Goal: Entertainment & Leisure: Consume media (video, audio)

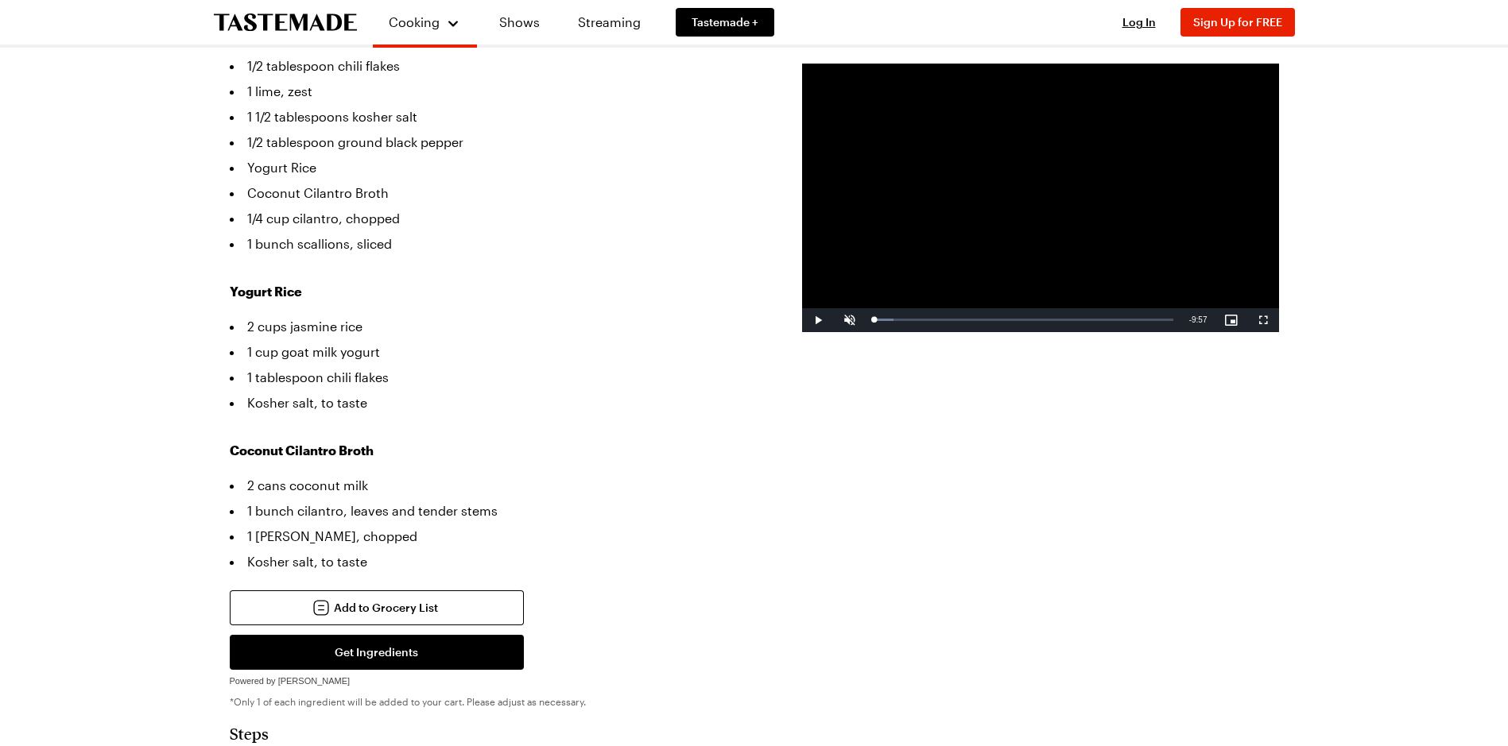
click at [1082, 226] on video "Video Player" at bounding box center [1040, 198] width 477 height 269
click at [847, 320] on span "Video Player" at bounding box center [850, 320] width 32 height 0
click at [892, 321] on div "76%" at bounding box center [884, 320] width 33 height 2
click at [1253, 320] on span "Video Player" at bounding box center [1263, 320] width 32 height 0
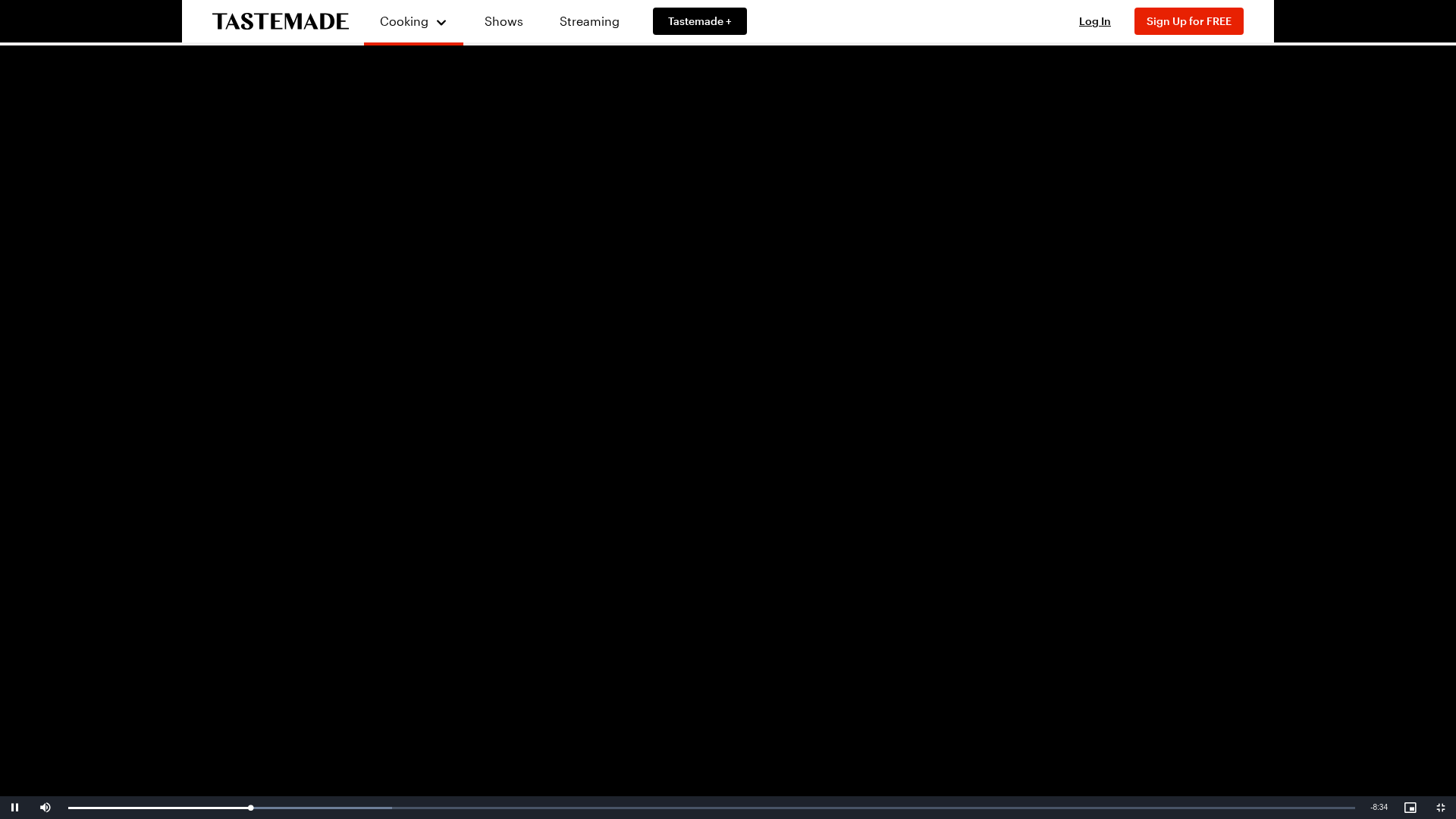
click at [703, 473] on video "Video Player" at bounding box center [728, 410] width 1456 height 819
click at [703, 460] on video "Video Player" at bounding box center [728, 410] width 1456 height 819
drag, startPoint x: 1117, startPoint y: 560, endPoint x: 1108, endPoint y: 561, distance: 9.1
click at [1117, 560] on video "Video Player" at bounding box center [728, 410] width 1456 height 819
click at [1074, 559] on video "Video Player" at bounding box center [728, 410] width 1456 height 819
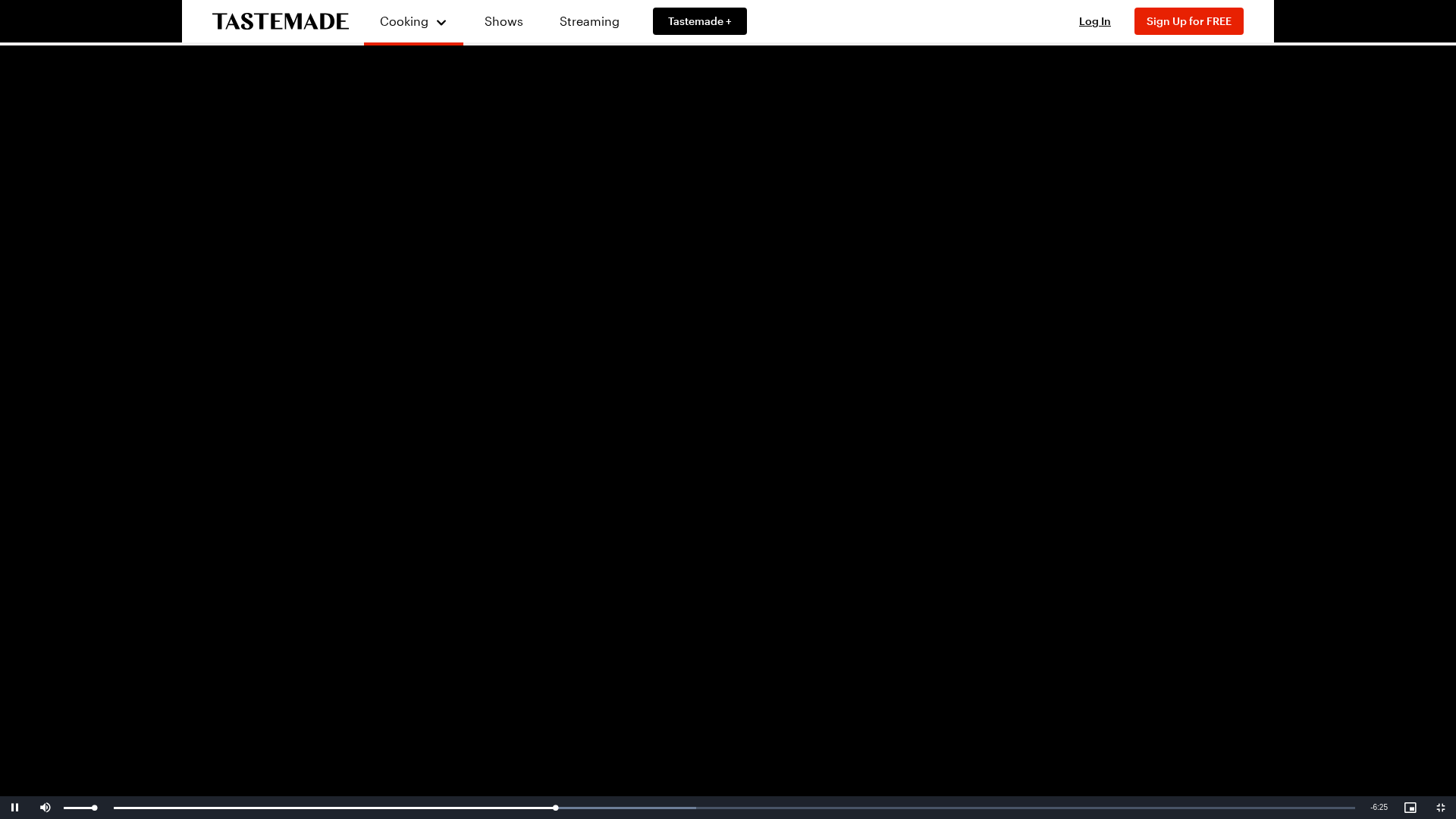
click at [100, 711] on div "Mute 100%" at bounding box center [68, 808] width 75 height 23
drag, startPoint x: 113, startPoint y: 809, endPoint x: 240, endPoint y: 817, distance: 127.3
click at [240, 711] on div "Pause Mute 100% Current Time 3:36 / Duration 9:58 Loaded : 46.91% 1:01 3:37 Str…" at bounding box center [728, 808] width 1456 height 23
click at [43, 711] on span "Video Player" at bounding box center [46, 808] width 31 height 0
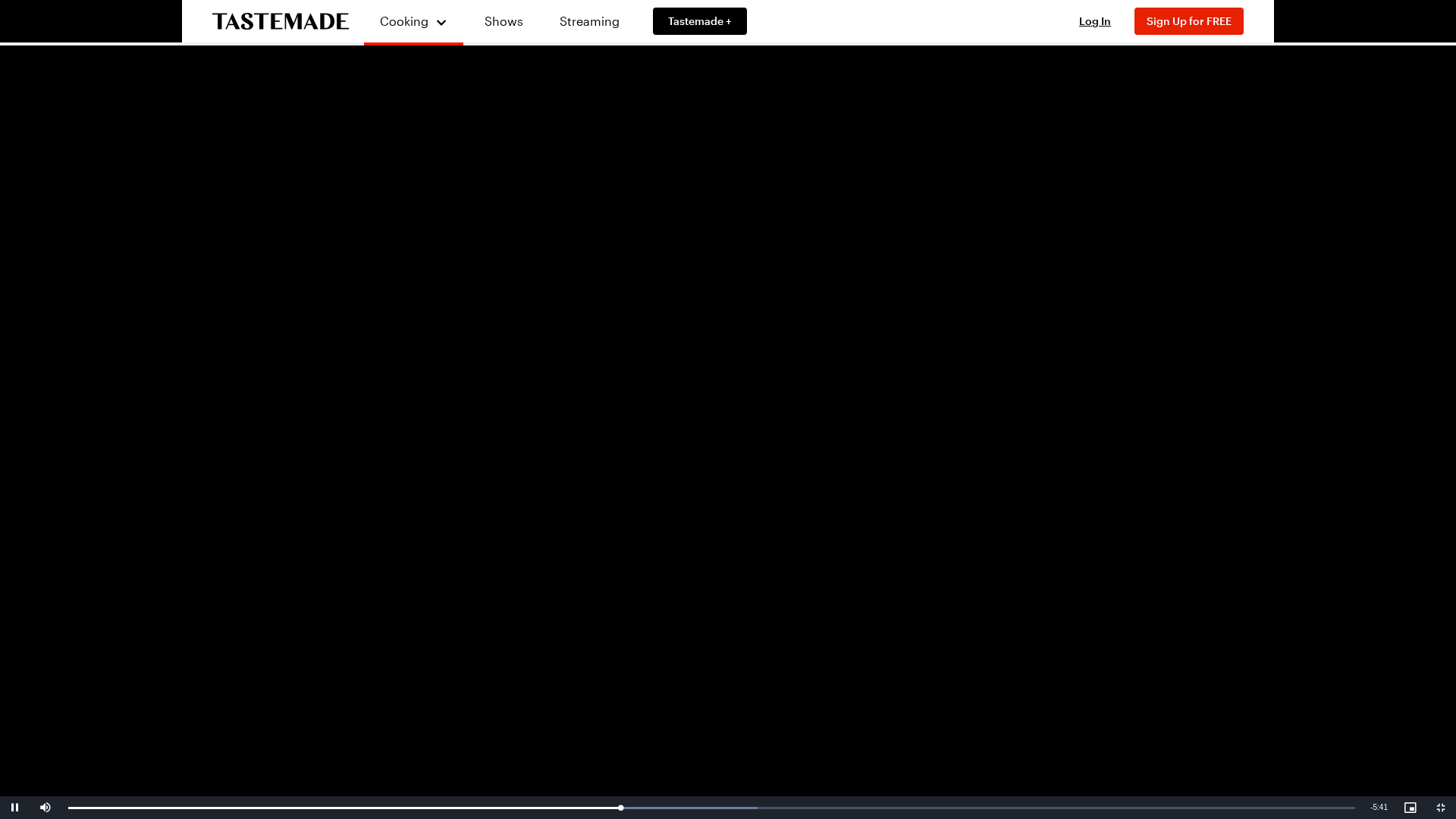
click at [723, 494] on video "Video Player" at bounding box center [728, 410] width 1456 height 819
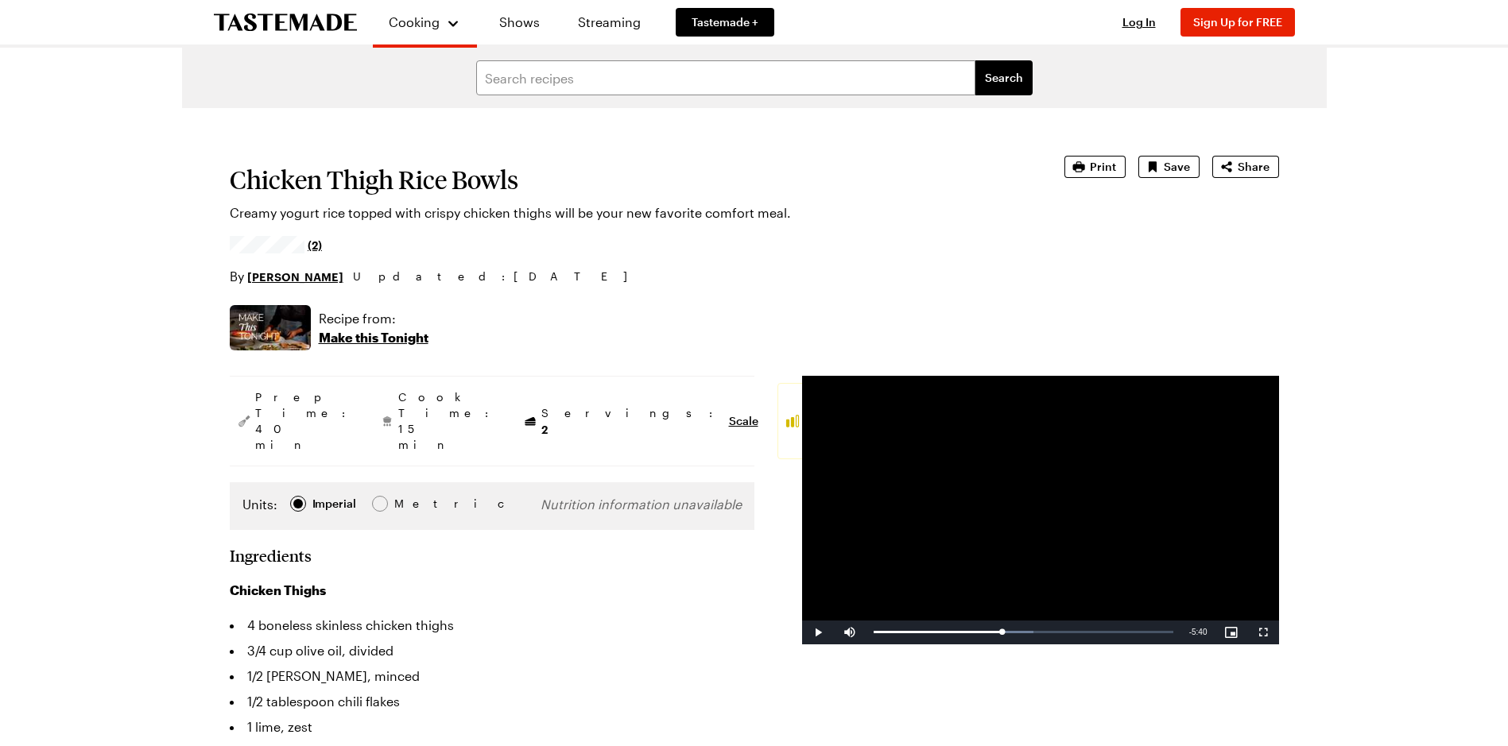
drag, startPoint x: 1114, startPoint y: 532, endPoint x: 1105, endPoint y: 535, distance: 9.3
click at [1114, 532] on video "Video Player" at bounding box center [1040, 510] width 477 height 269
click at [1002, 450] on video "Video Player" at bounding box center [1040, 510] width 477 height 269
click at [1065, 459] on video "Video Player" at bounding box center [1040, 510] width 477 height 269
click at [1263, 633] on span "Video Player" at bounding box center [1263, 633] width 32 height 0
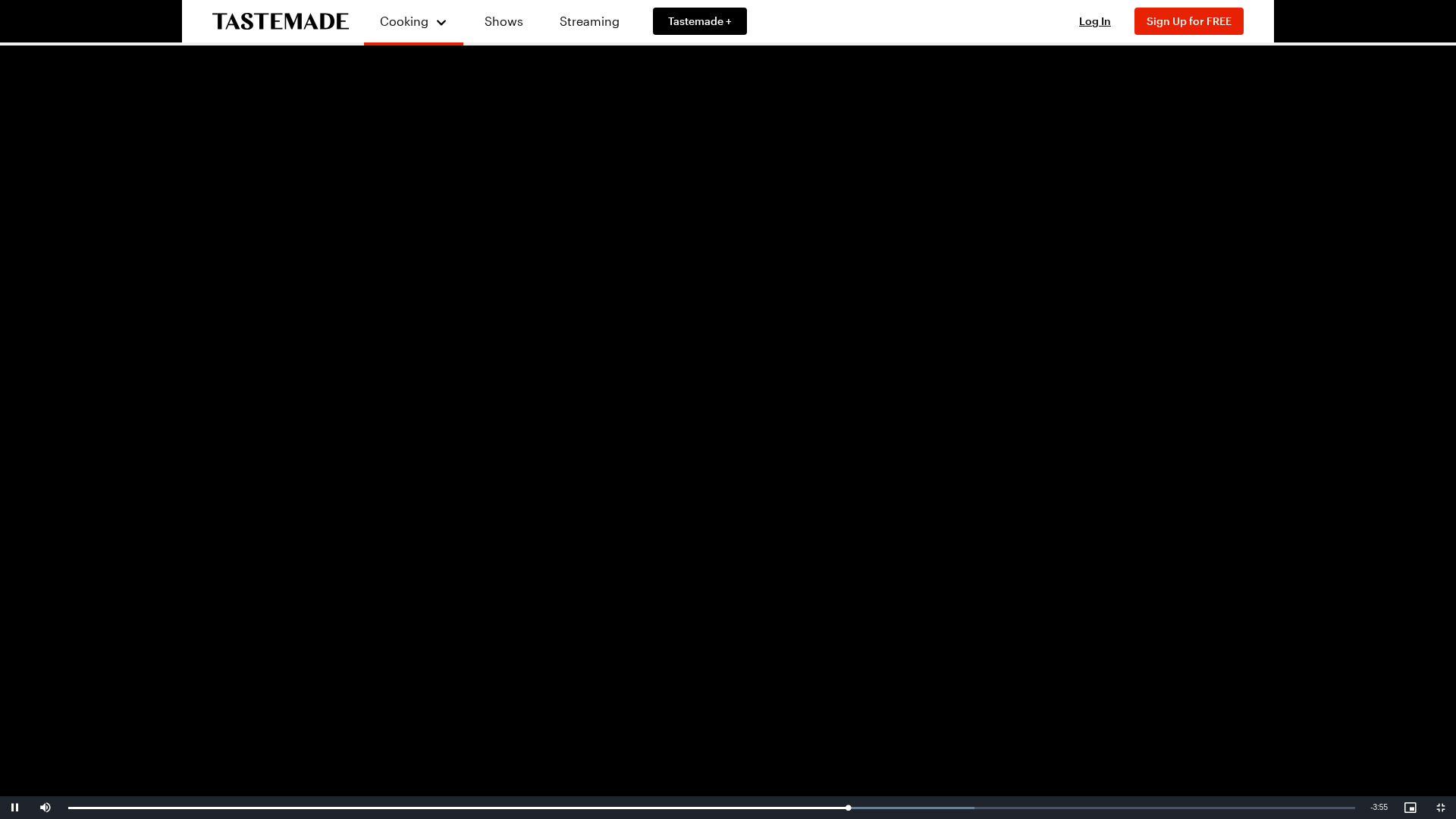
click at [792, 604] on video "Video Player" at bounding box center [728, 410] width 1456 height 819
click at [1367, 10] on video "Video Player" at bounding box center [728, 410] width 1456 height 819
click at [1353, 18] on video "Video Player" at bounding box center [728, 410] width 1456 height 819
